Goal: Navigation & Orientation: Find specific page/section

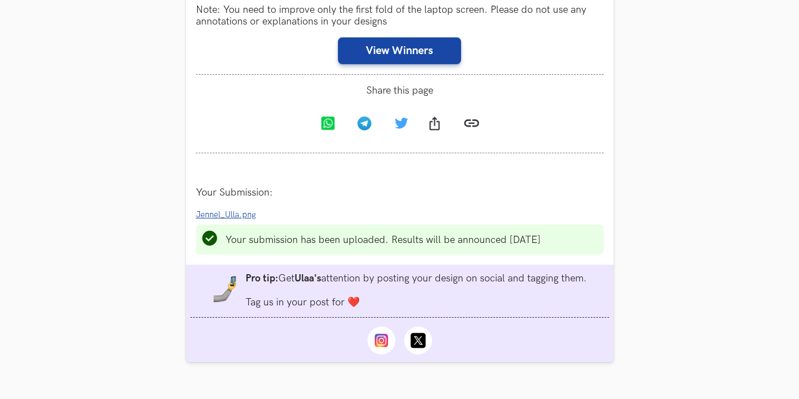
scroll to position [724, 0]
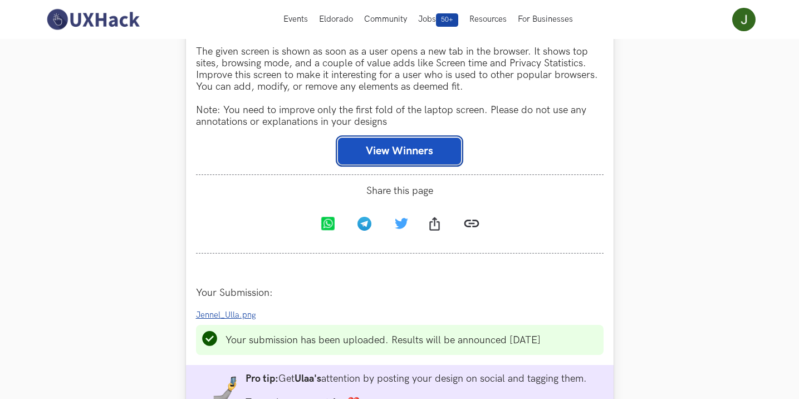
click at [403, 148] on button "View Winners" at bounding box center [399, 151] width 123 height 27
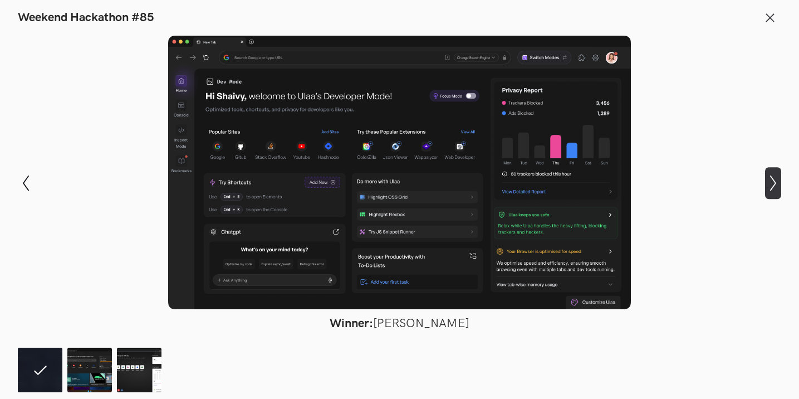
click at [769, 180] on icon "Show next slide" at bounding box center [773, 183] width 16 height 16
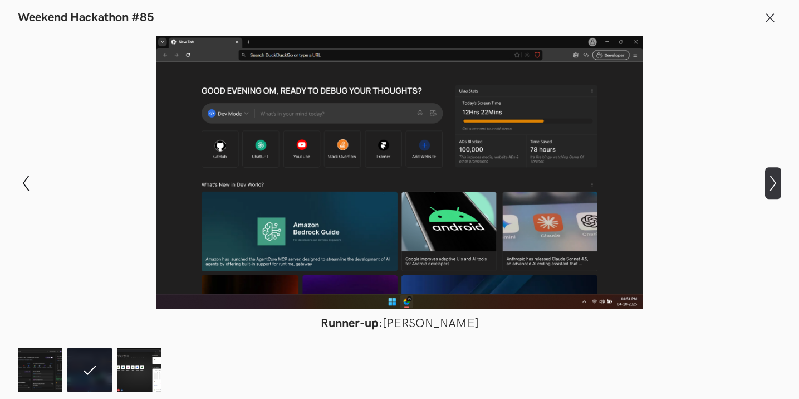
click at [768, 183] on icon "Show next slide" at bounding box center [773, 183] width 16 height 16
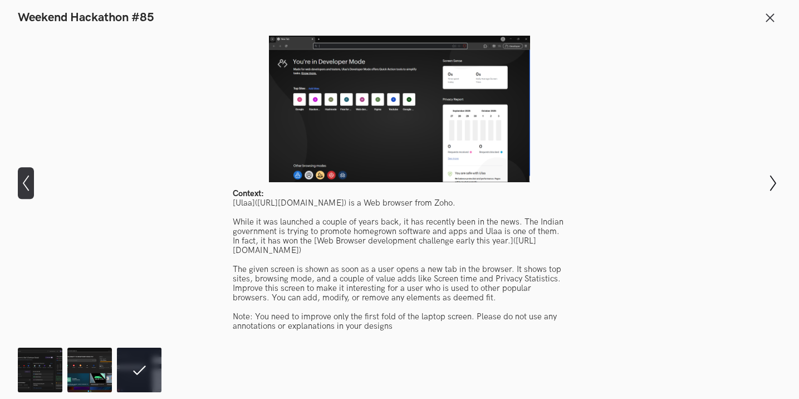
click at [23, 188] on icon "Show previous slide" at bounding box center [26, 183] width 16 height 16
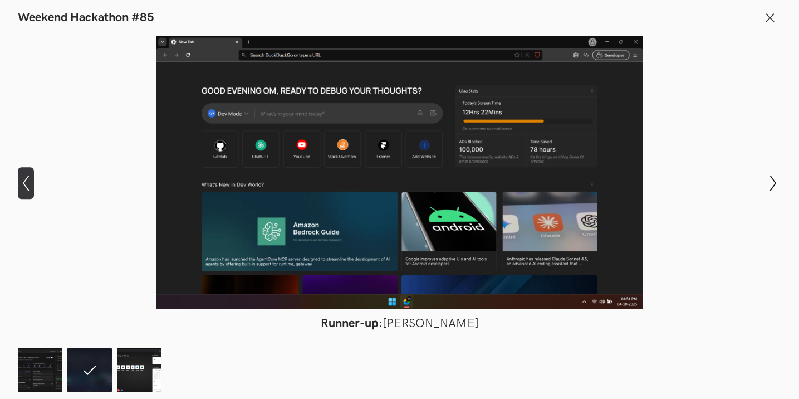
click at [23, 188] on icon "Show previous slide" at bounding box center [26, 183] width 16 height 16
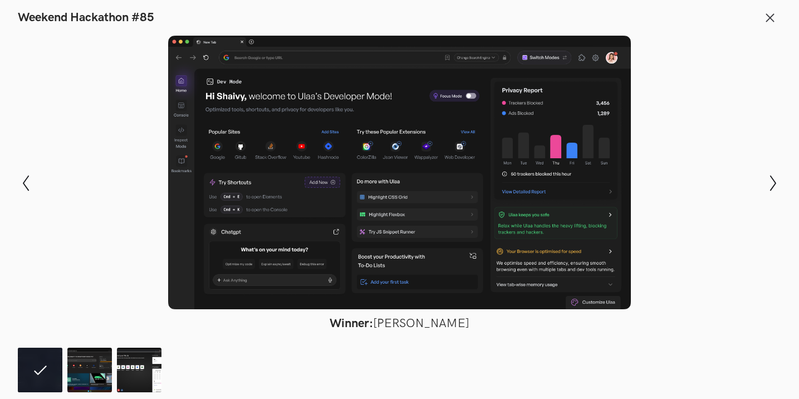
drag, startPoint x: 389, startPoint y: 321, endPoint x: 456, endPoint y: 322, distance: 66.8
click at [456, 322] on figcaption "Winner: Shaivy Bhatia" at bounding box center [400, 323] width 140 height 15
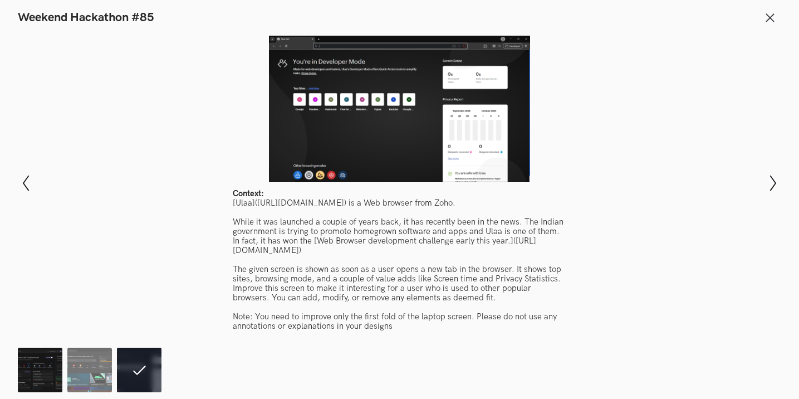
click at [51, 369] on img at bounding box center [40, 370] width 45 height 45
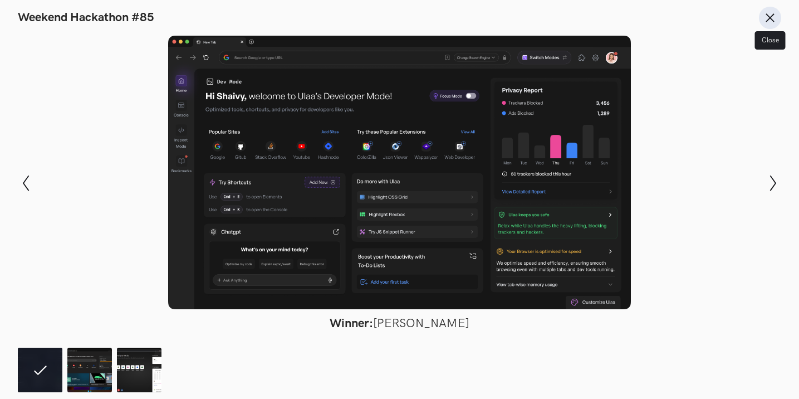
click at [776, 12] on icon at bounding box center [770, 18] width 12 height 12
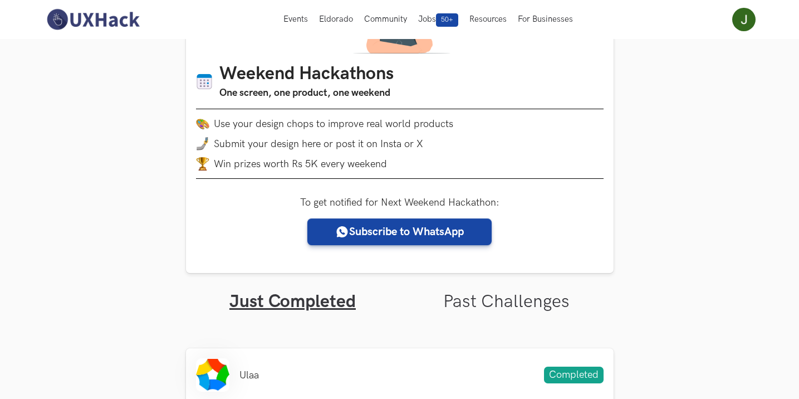
scroll to position [111, 0]
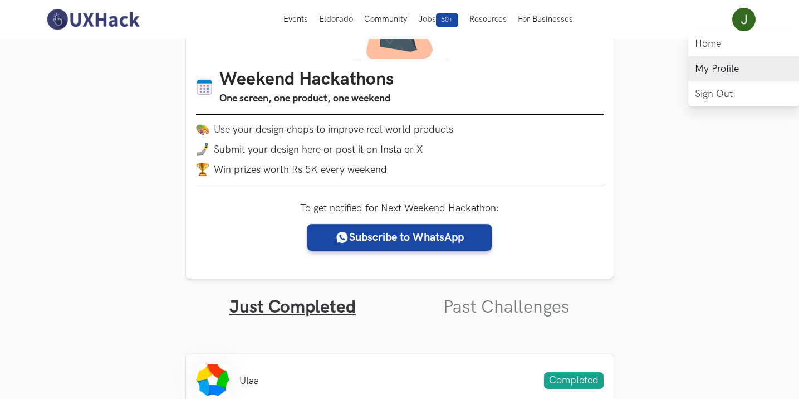
click at [723, 66] on link "My Profile" at bounding box center [743, 68] width 111 height 25
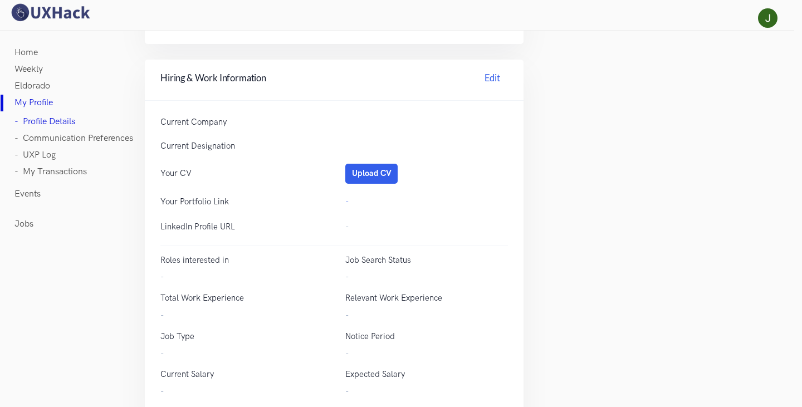
scroll to position [386, 0]
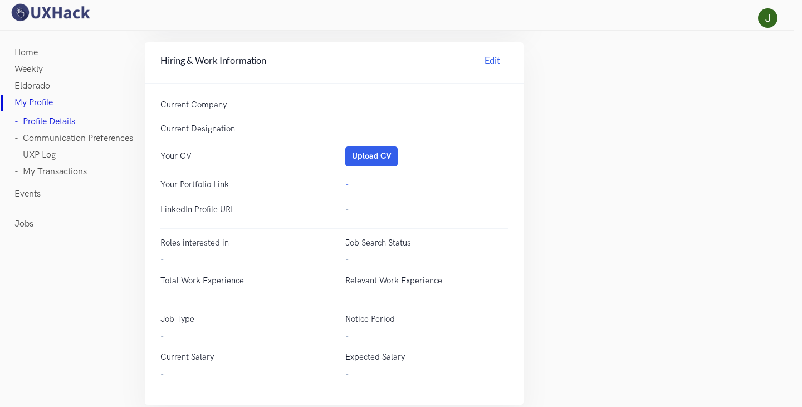
click at [35, 154] on link "- UXP Log" at bounding box center [34, 155] width 41 height 17
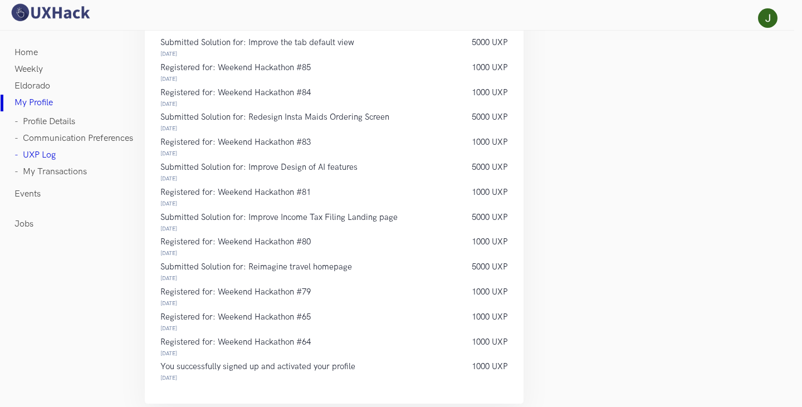
scroll to position [20, 0]
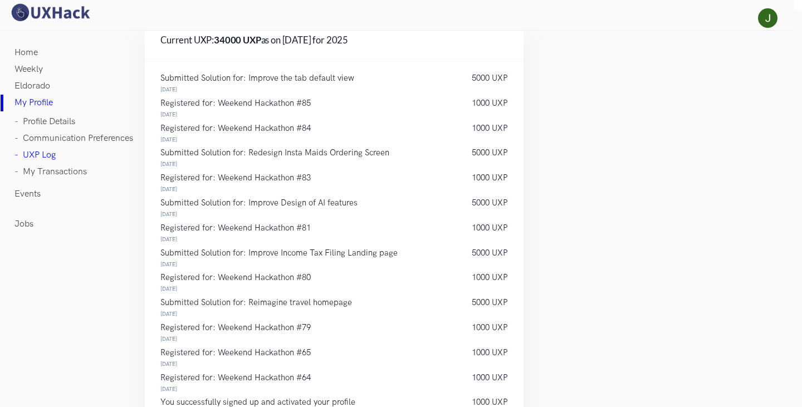
click at [36, 133] on link "- Communication Preferences" at bounding box center [73, 138] width 119 height 17
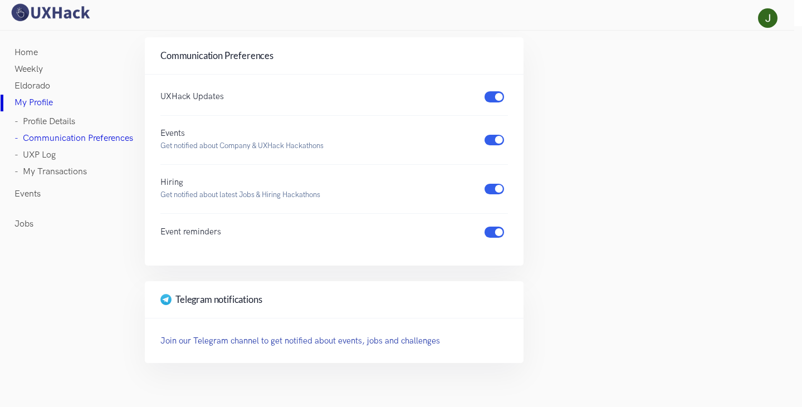
scroll to position [1, 0]
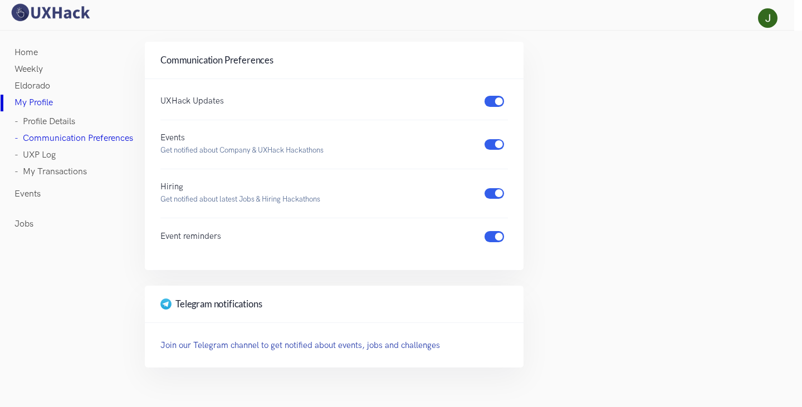
click at [41, 124] on link "- Profile Details" at bounding box center [44, 122] width 61 height 17
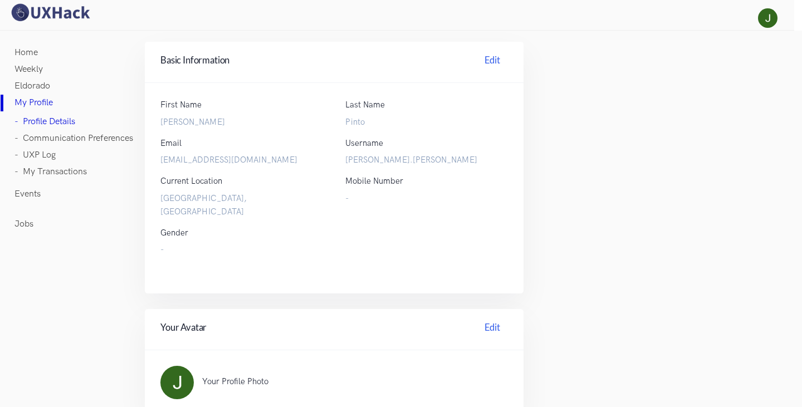
click at [33, 85] on link "Eldorado" at bounding box center [32, 86] width 36 height 17
click at [36, 68] on link "Weekly" at bounding box center [28, 69] width 28 height 17
click at [28, 51] on link "Home" at bounding box center [25, 53] width 23 height 17
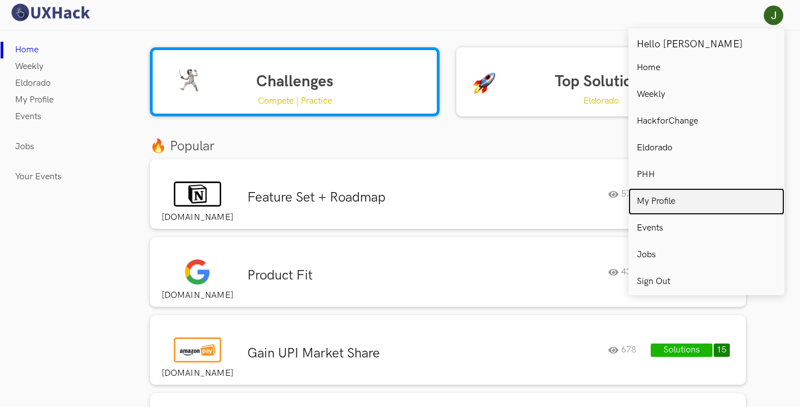
click at [665, 205] on p "My Profile" at bounding box center [656, 202] width 38 height 10
